Goal: Task Accomplishment & Management: Manage account settings

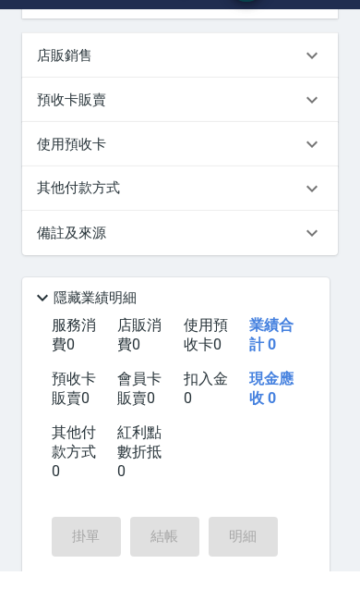
scroll to position [506, 0]
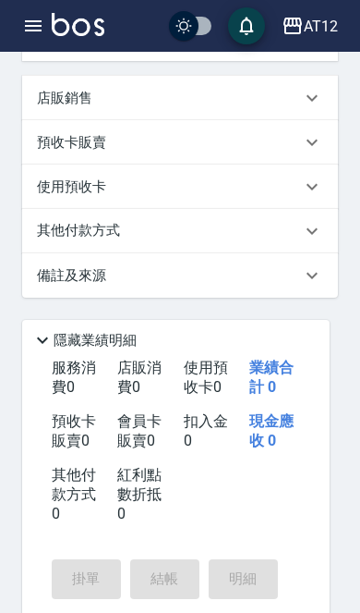
click at [37, 28] on icon "button" at bounding box center [33, 26] width 22 height 22
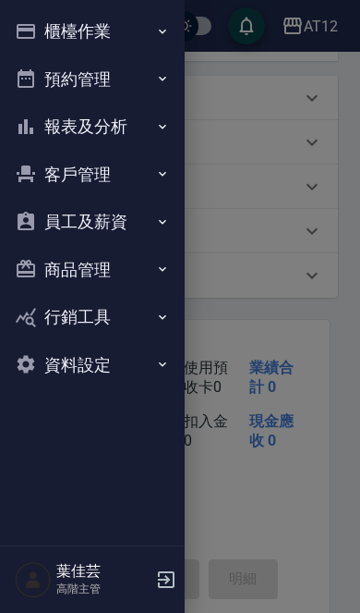
click at [121, 39] on button "櫃檯作業" at bounding box center [92, 31] width 170 height 48
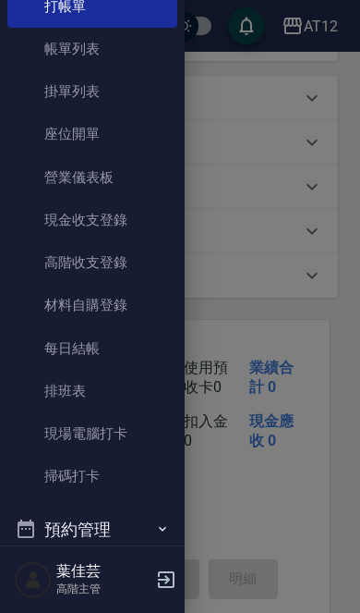
scroll to position [80, 0]
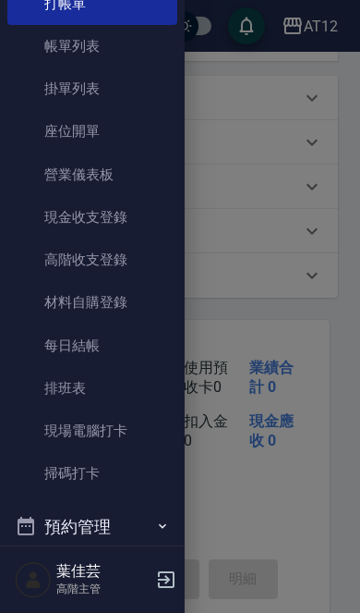
click at [137, 426] on link "現場電腦打卡" at bounding box center [92, 430] width 170 height 43
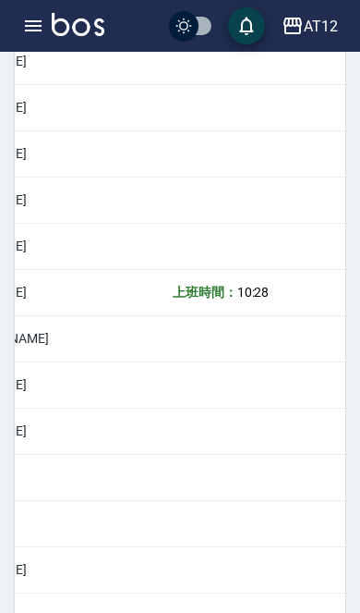
scroll to position [0, 331]
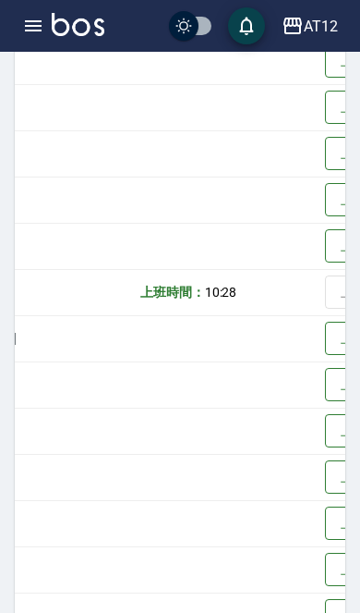
click at [325, 520] on button "上班" at bounding box center [354, 523] width 59 height 34
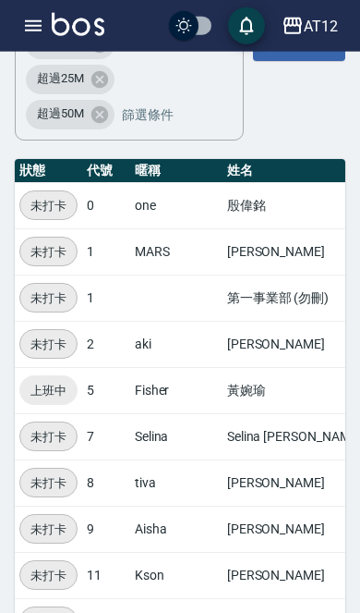
scroll to position [230, 0]
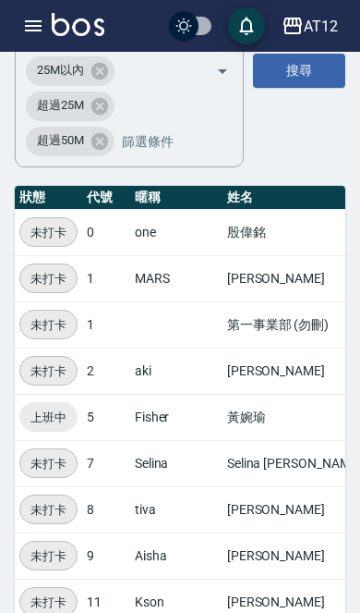
click at [42, 20] on icon "button" at bounding box center [33, 25] width 17 height 11
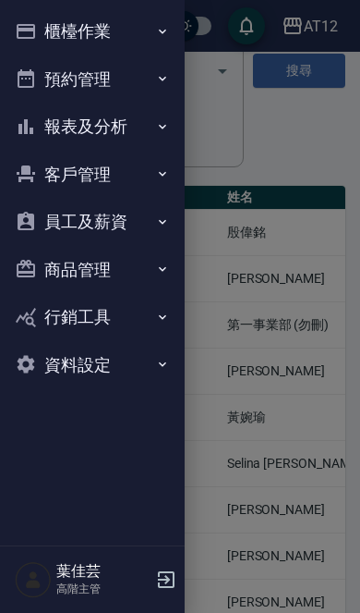
click at [154, 220] on button "員工及薪資" at bounding box center [92, 222] width 170 height 48
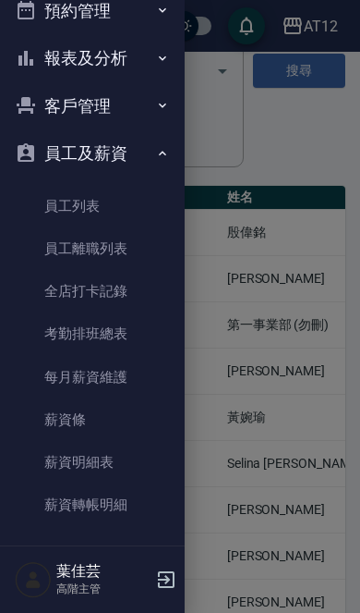
scroll to position [67, 0]
click at [126, 291] on link "全店打卡記錄" at bounding box center [92, 292] width 170 height 43
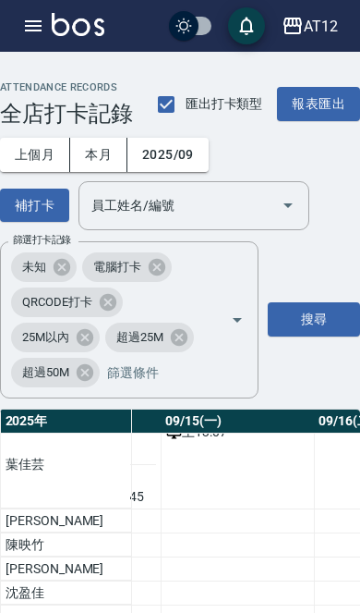
scroll to position [634, 2316]
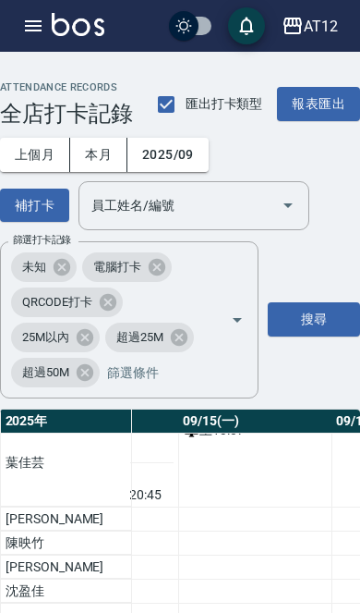
click at [184, 440] on div "上 13:07" at bounding box center [255, 429] width 143 height 19
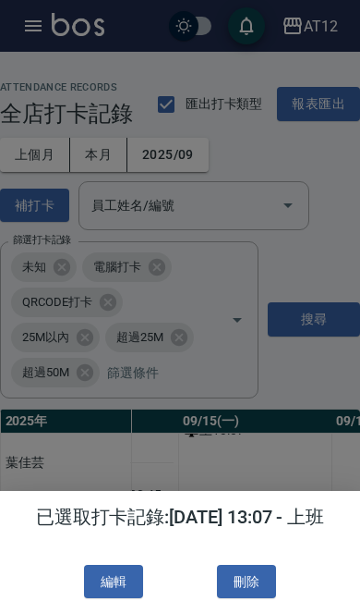
click at [112, 581] on button "編輯" at bounding box center [113, 582] width 59 height 34
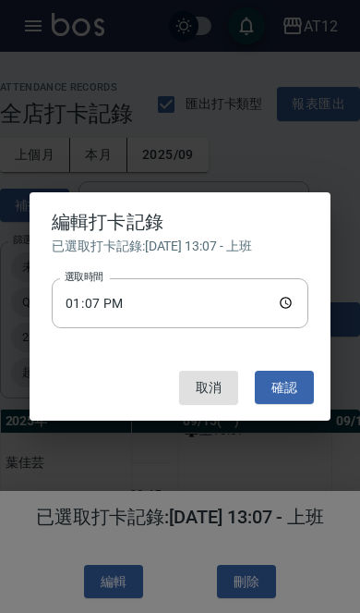
click at [178, 307] on input "13:07" at bounding box center [180, 303] width 257 height 50
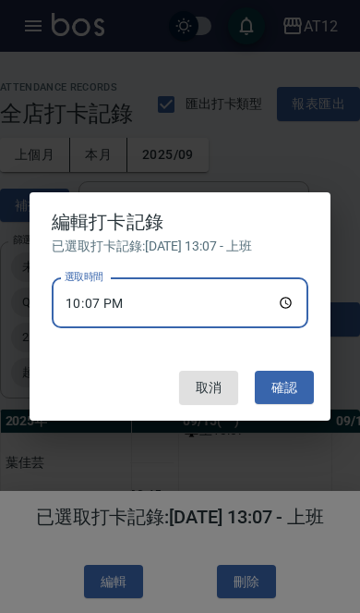
type input "10:30"
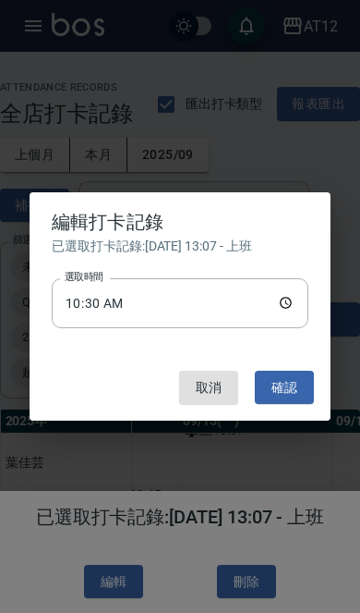
click at [297, 371] on button "確認" at bounding box center [284, 388] width 59 height 34
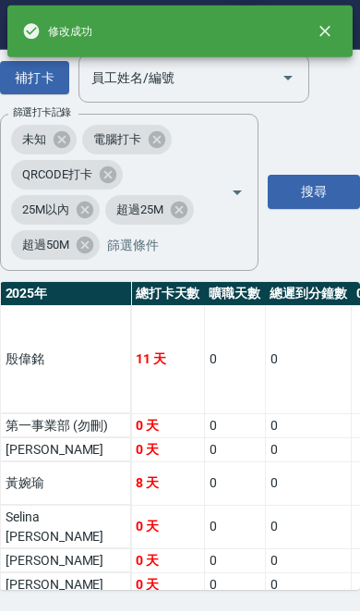
scroll to position [0, 0]
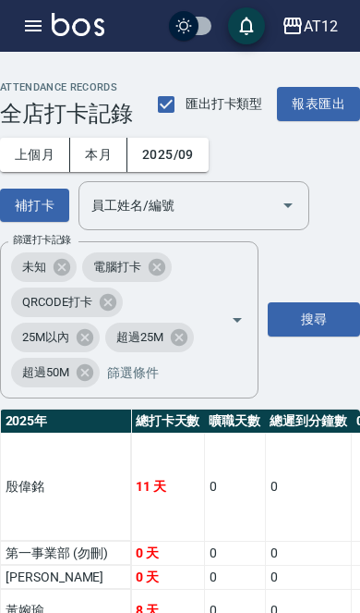
click at [46, 30] on button "button" at bounding box center [33, 25] width 37 height 37
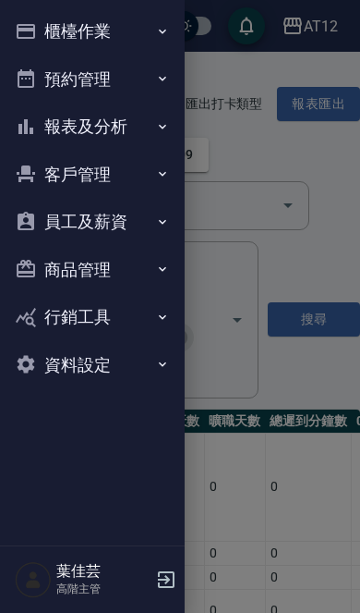
click at [124, 22] on button "櫃檯作業" at bounding box center [92, 31] width 170 height 48
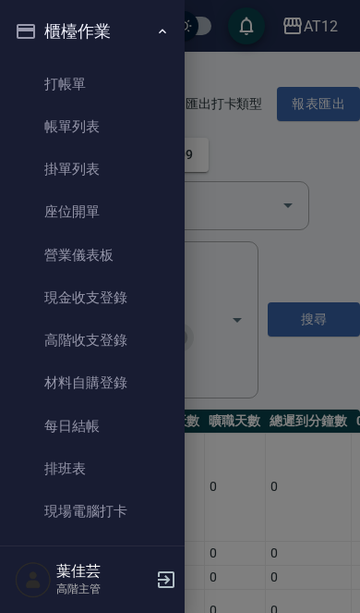
click at [270, 305] on div at bounding box center [180, 306] width 360 height 613
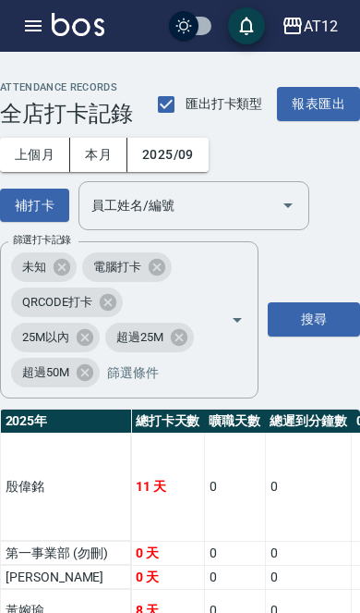
click at [33, 34] on icon "button" at bounding box center [33, 26] width 22 height 22
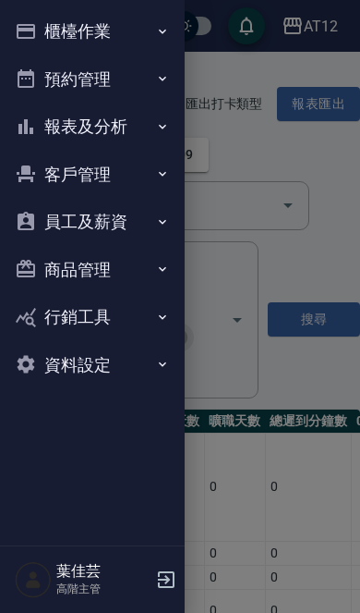
click at [102, 24] on button "櫃檯作業" at bounding box center [92, 31] width 170 height 48
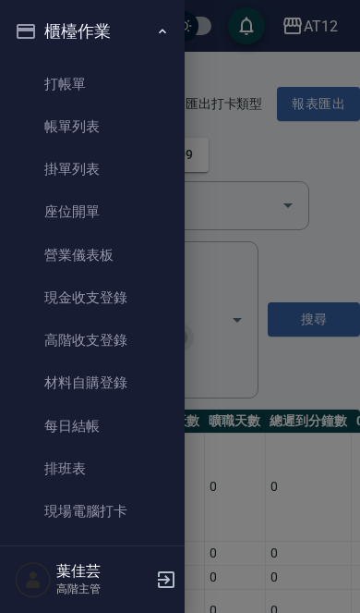
click at [140, 503] on link "現場電腦打卡" at bounding box center [92, 511] width 170 height 43
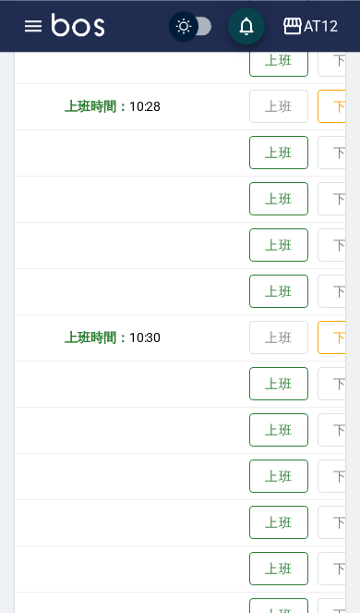
scroll to position [0, 409]
